Goal: Information Seeking & Learning: Check status

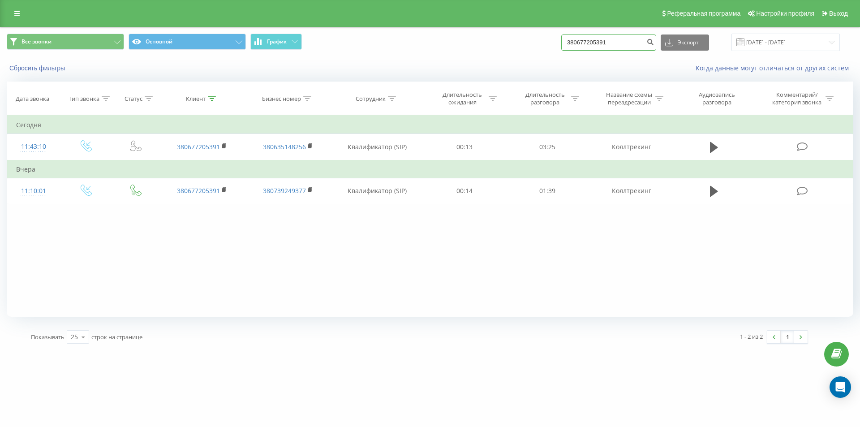
drag, startPoint x: 620, startPoint y: 46, endPoint x: 544, endPoint y: 40, distance: 76.7
click at [544, 40] on div "Все звонки Основной График 380677205391 Экспорт .csv .xls .xlsx 19.05.2025 - 19…" at bounding box center [430, 42] width 846 height 17
paste input "0637366847"
type input "0637366847"
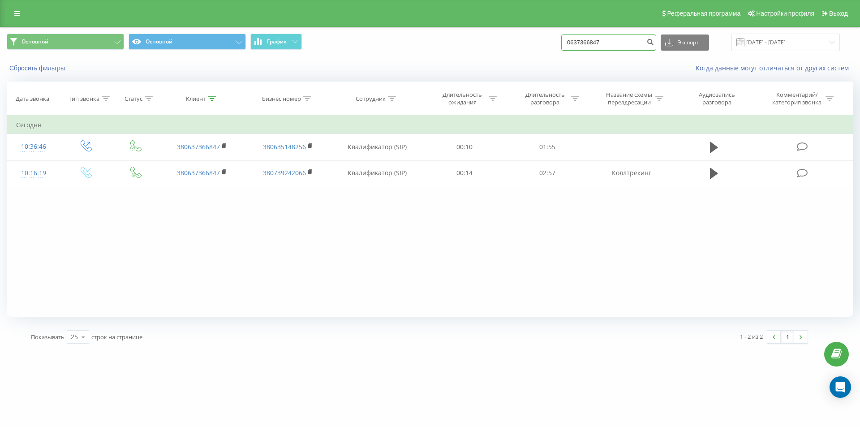
drag, startPoint x: 606, startPoint y: 38, endPoint x: 504, endPoint y: 43, distance: 102.6
click at [505, 43] on div "Основной Основной График 0637366847 Экспорт .csv .xls .xlsx [DATE] - [DATE]" at bounding box center [430, 42] width 846 height 17
paste input "380503572991"
type input "380503572991"
